Goal: Information Seeking & Learning: Find specific fact

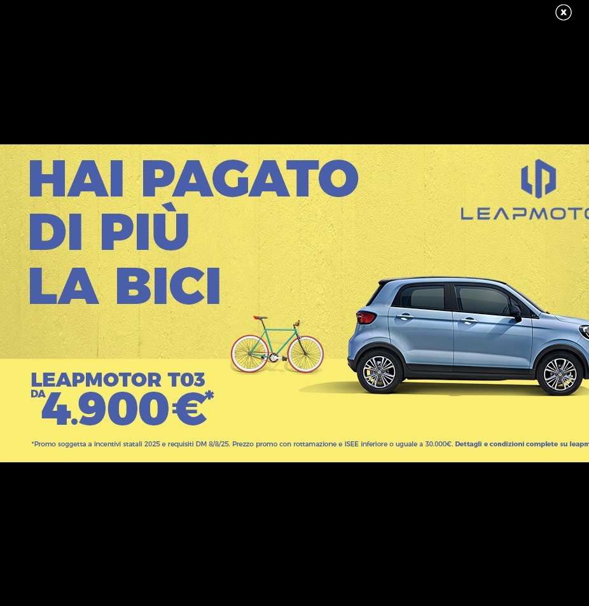
click at [561, 6] on link at bounding box center [570, 12] width 32 height 19
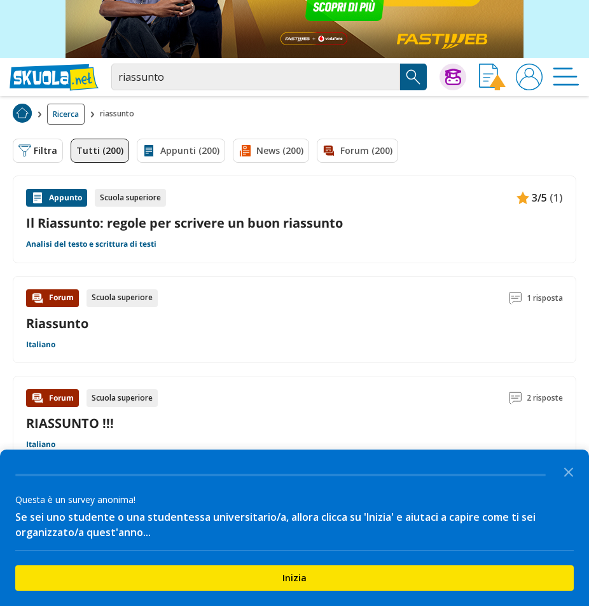
scroll to position [127, 0]
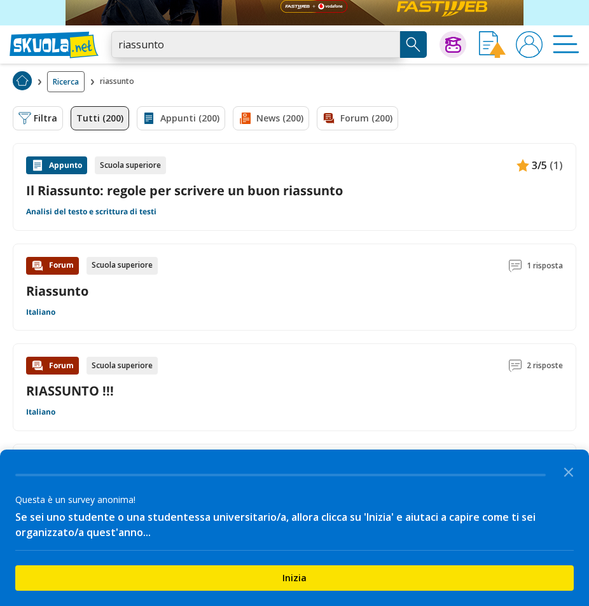
click at [353, 43] on input "riassunto" at bounding box center [255, 44] width 289 height 27
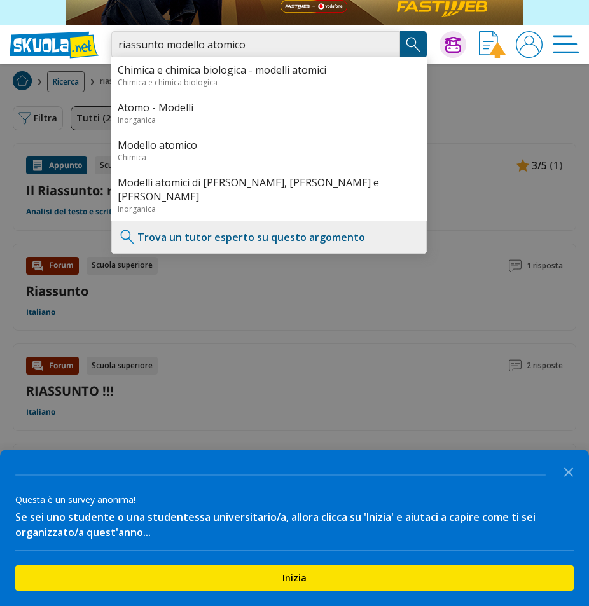
click at [297, 44] on input "riassunto modello atomico" at bounding box center [255, 44] width 289 height 27
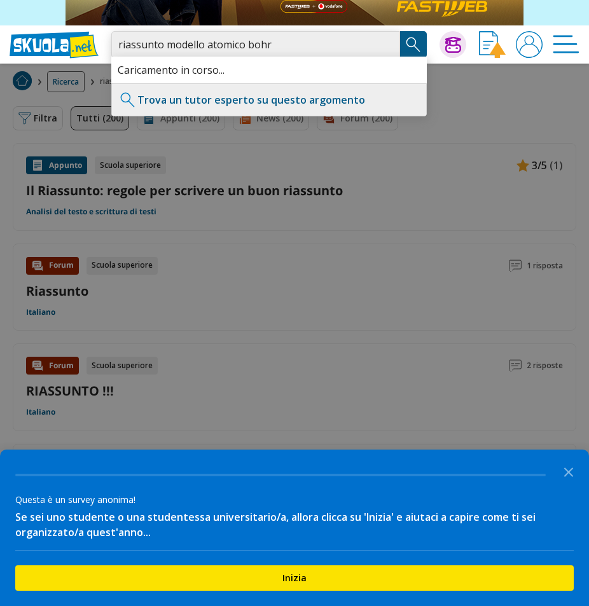
type input "riassunto modello atomico bohr"
click at [411, 47] on img "Search Button" at bounding box center [413, 44] width 19 height 19
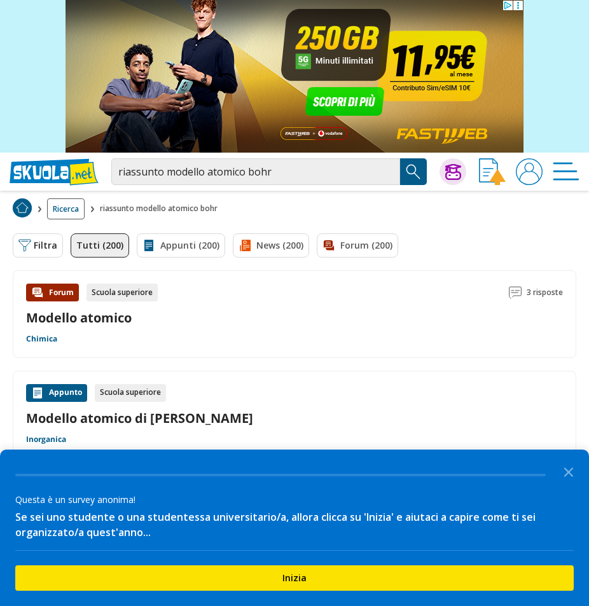
click at [322, 392] on div "Appunto Scuola superiore" at bounding box center [294, 393] width 536 height 18
